Goal: Task Accomplishment & Management: Complete application form

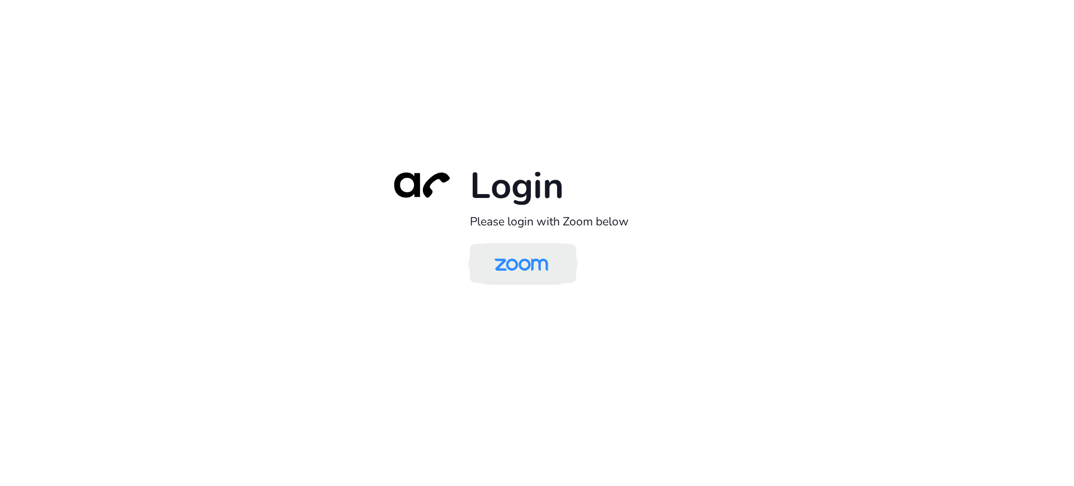
click at [510, 266] on img at bounding box center [521, 264] width 77 height 36
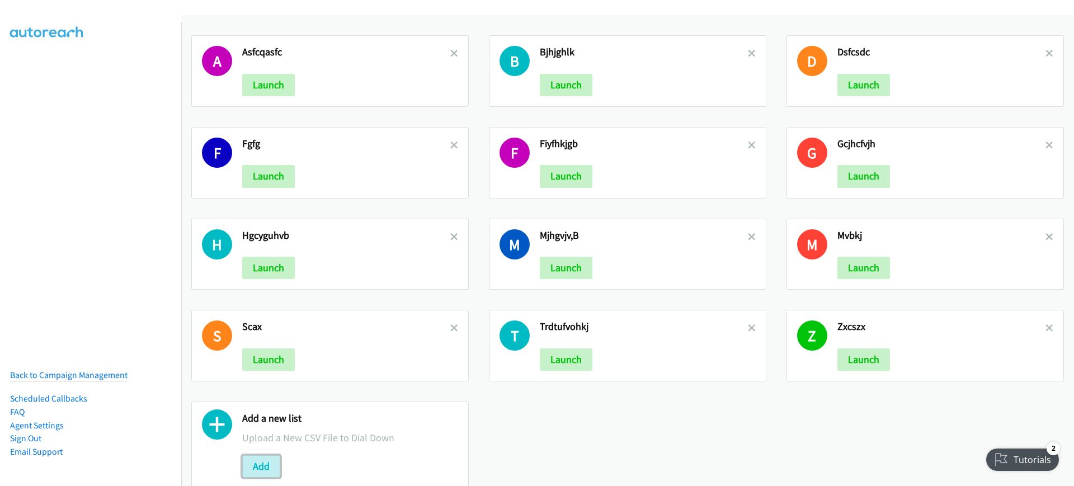
drag, startPoint x: 267, startPoint y: 464, endPoint x: 287, endPoint y: 479, distance: 24.4
click at [267, 464] on button "Add" at bounding box center [261, 467] width 38 height 22
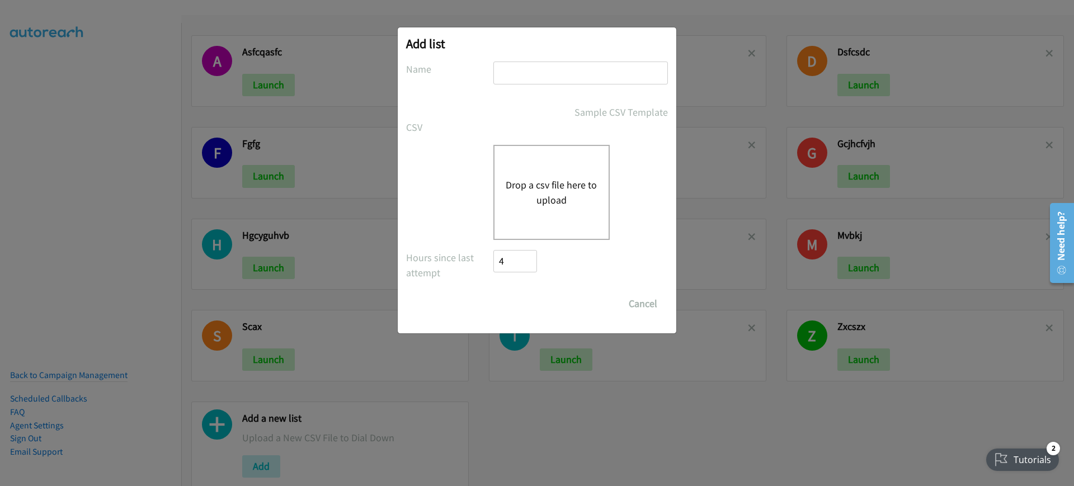
click at [893, 453] on div "Add list No phone fields were returned for that Report or List View Please uplo…" at bounding box center [537, 248] width 1074 height 476
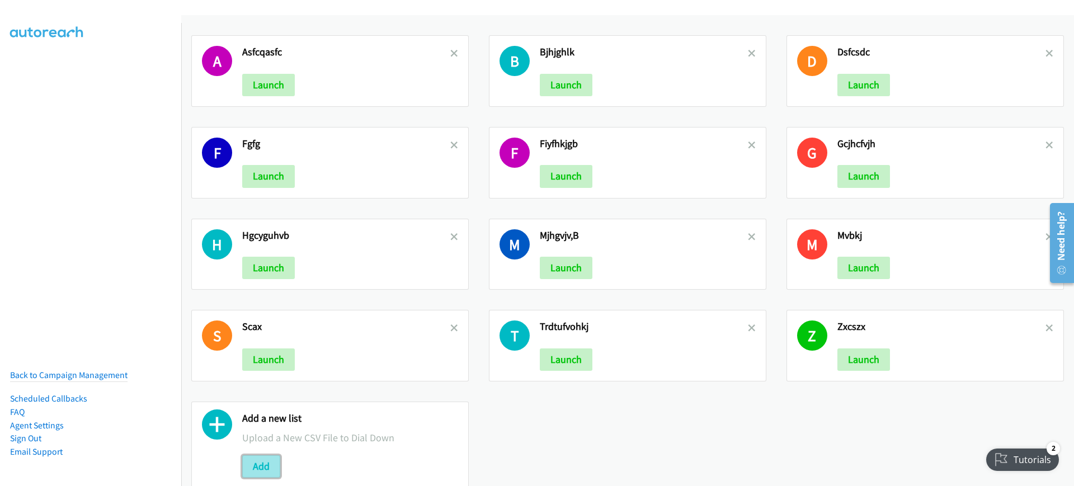
click at [266, 469] on button "Add" at bounding box center [261, 467] width 38 height 22
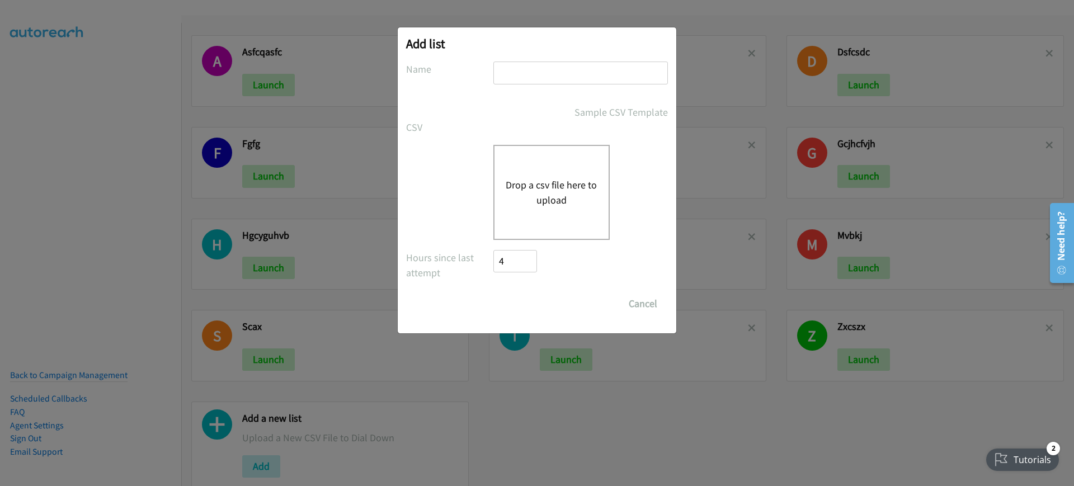
click at [541, 170] on div "Drop a csv file here to upload" at bounding box center [552, 192] width 116 height 95
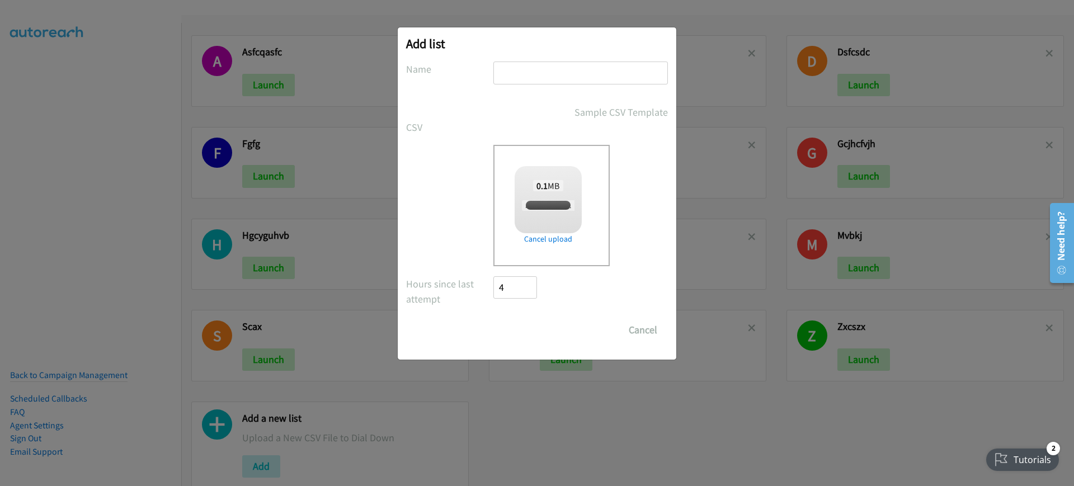
click at [621, 79] on input "text" at bounding box center [581, 73] width 175 height 23
checkbox input "true"
type input "olkhik;ljk"
click at [524, 321] on input "Save List" at bounding box center [523, 330] width 59 height 22
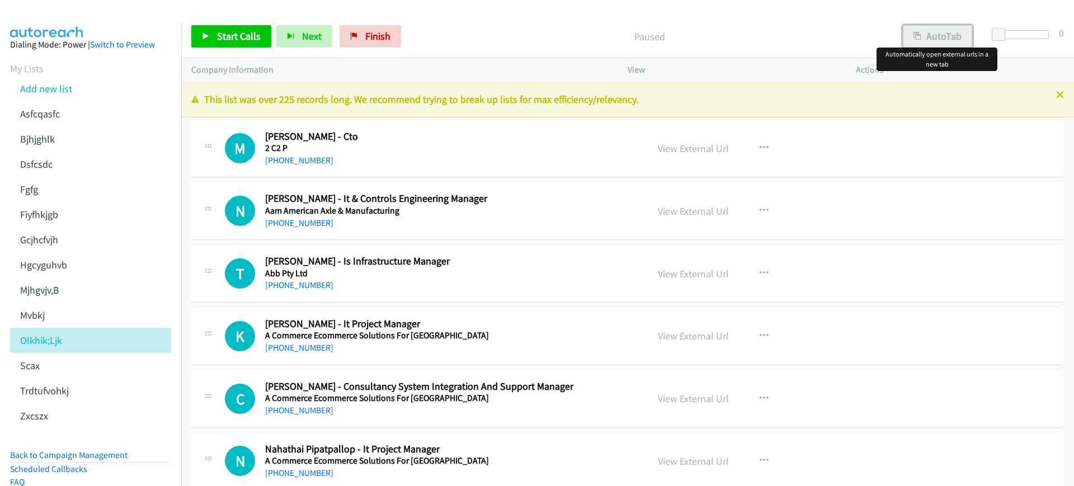
click at [945, 25] on button "AutoTab" at bounding box center [937, 36] width 69 height 22
